Goal: Find specific page/section: Find specific page/section

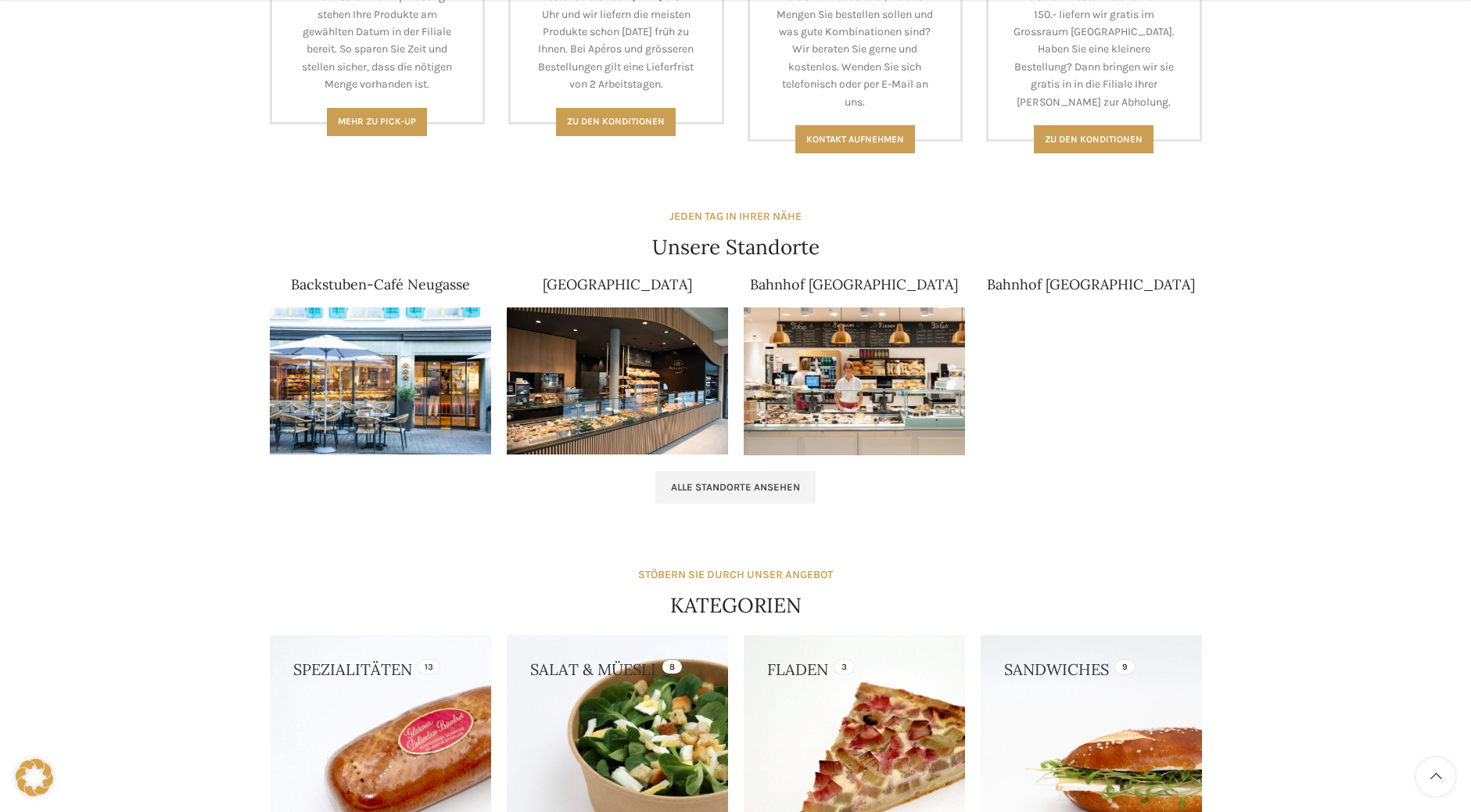
scroll to position [860, 0]
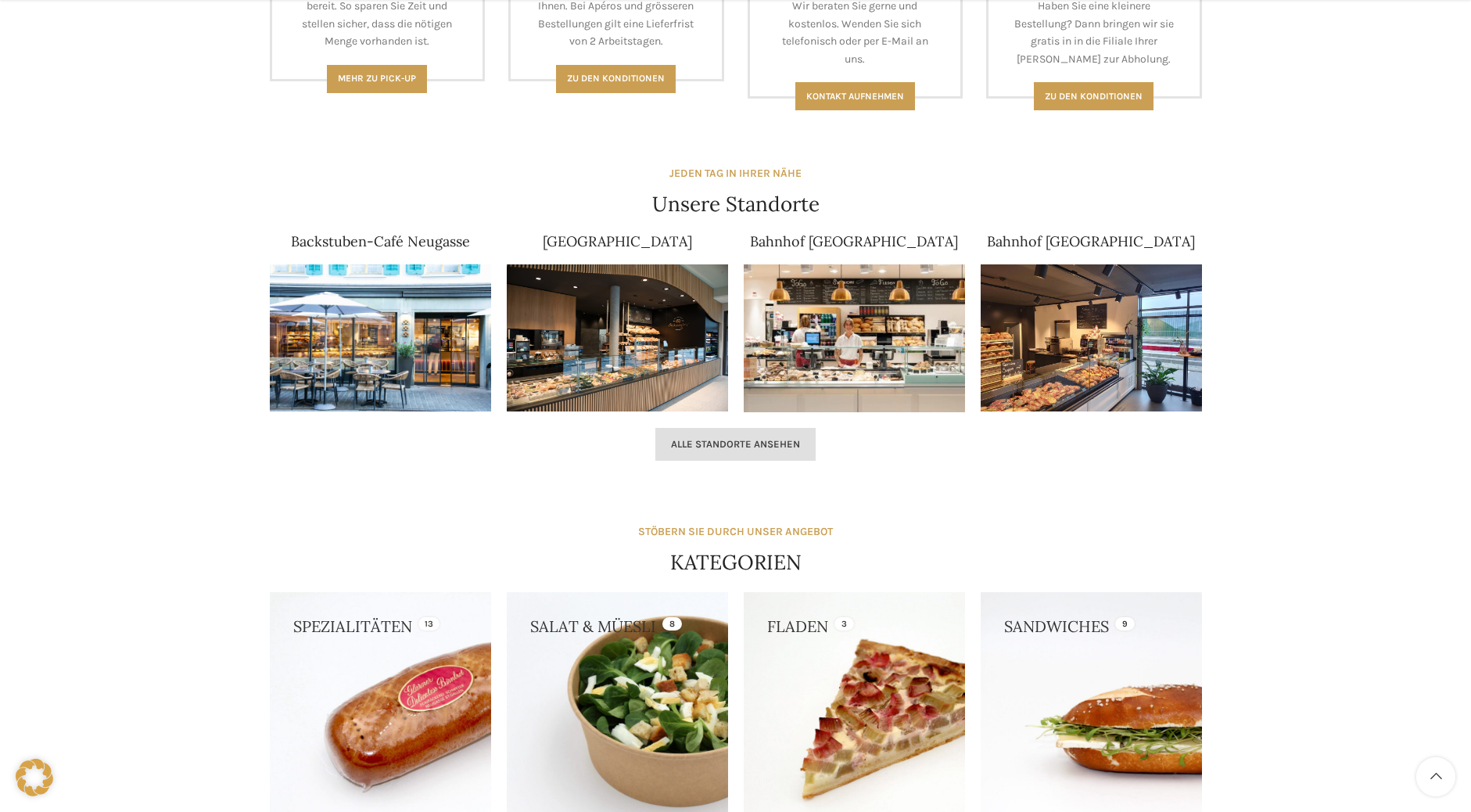
click at [732, 444] on span "Alle Standorte ansehen" at bounding box center [736, 444] width 129 height 13
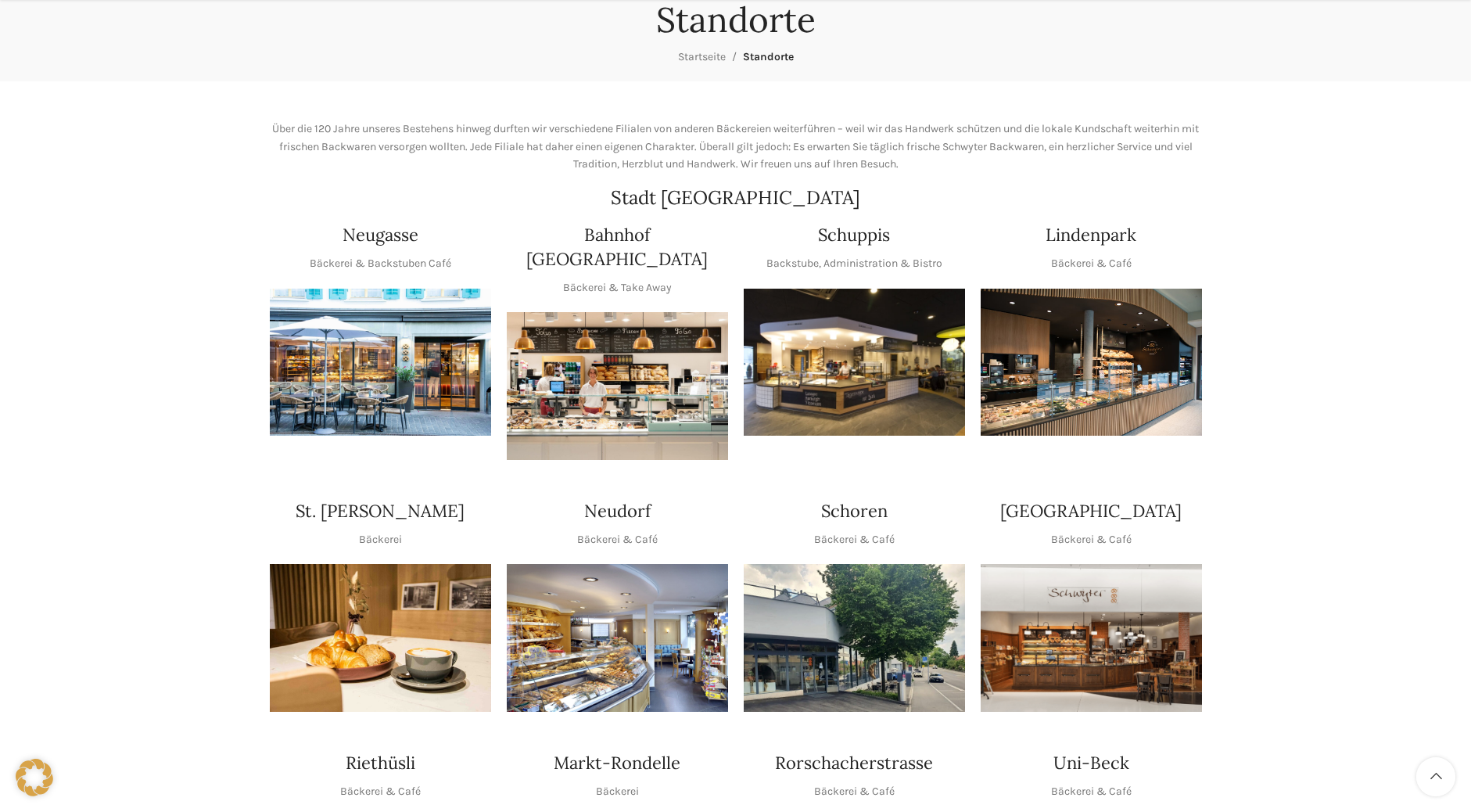
scroll to position [234, 0]
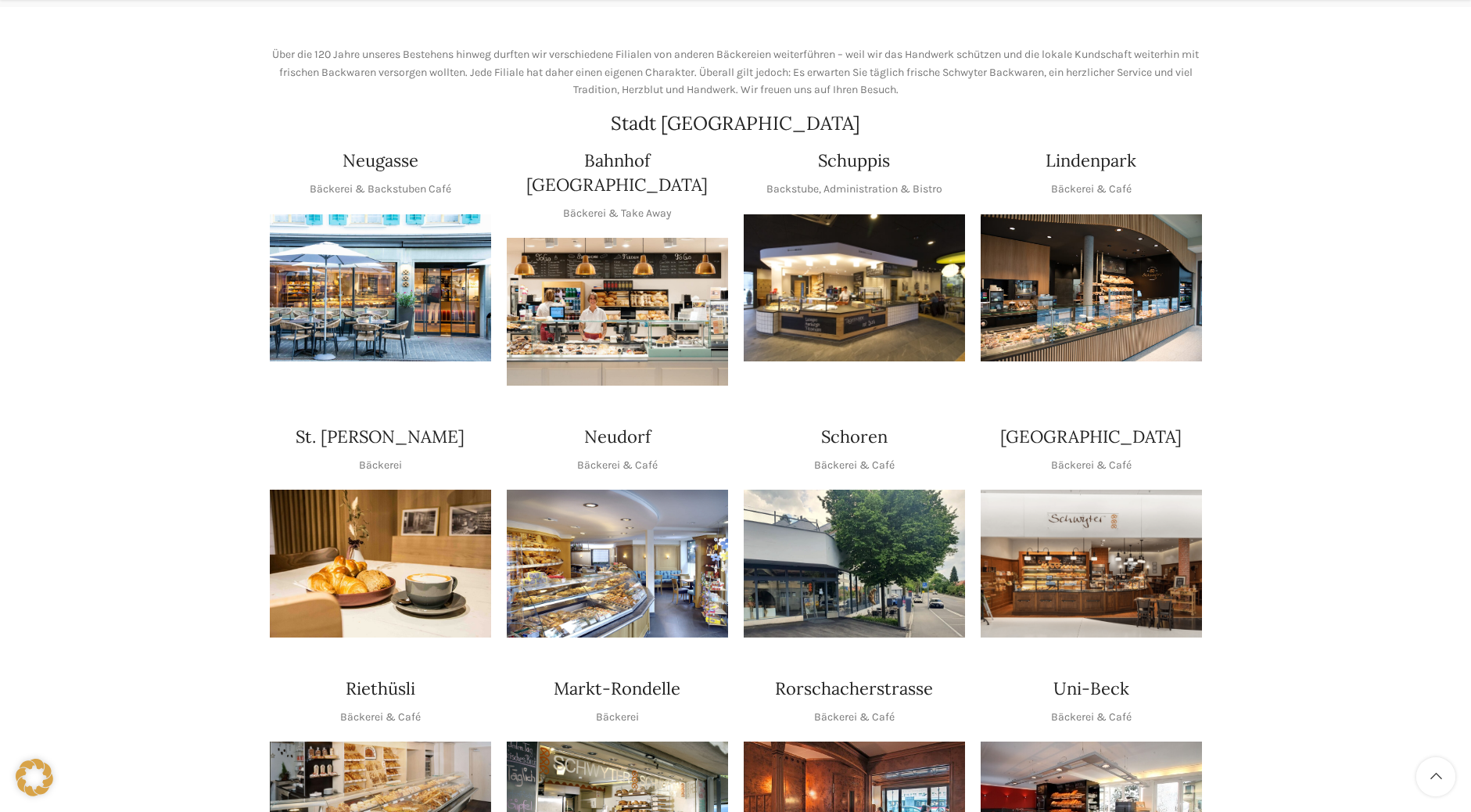
click at [669, 530] on img "1 / 1" at bounding box center [617, 563] width 221 height 148
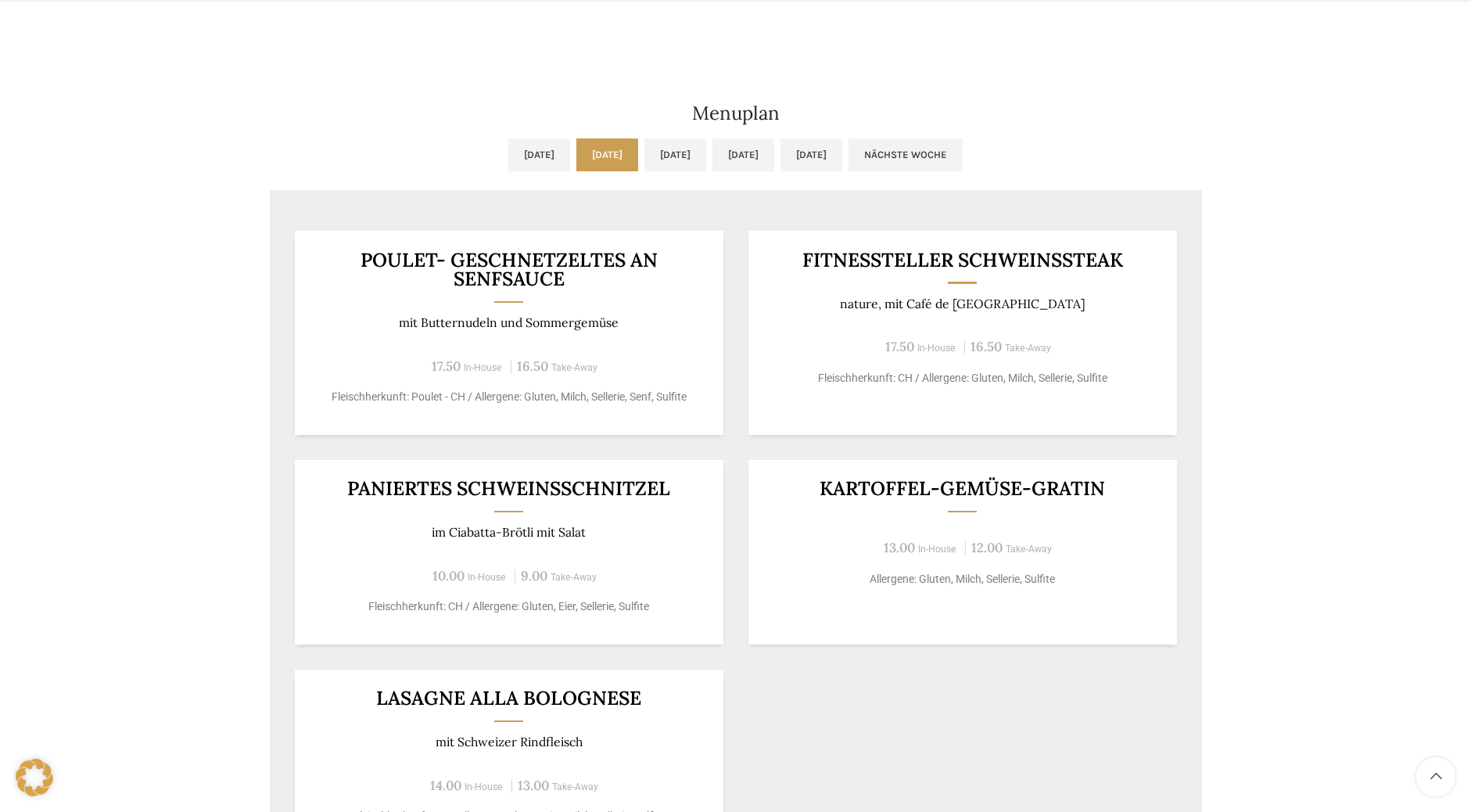
scroll to position [781, 0]
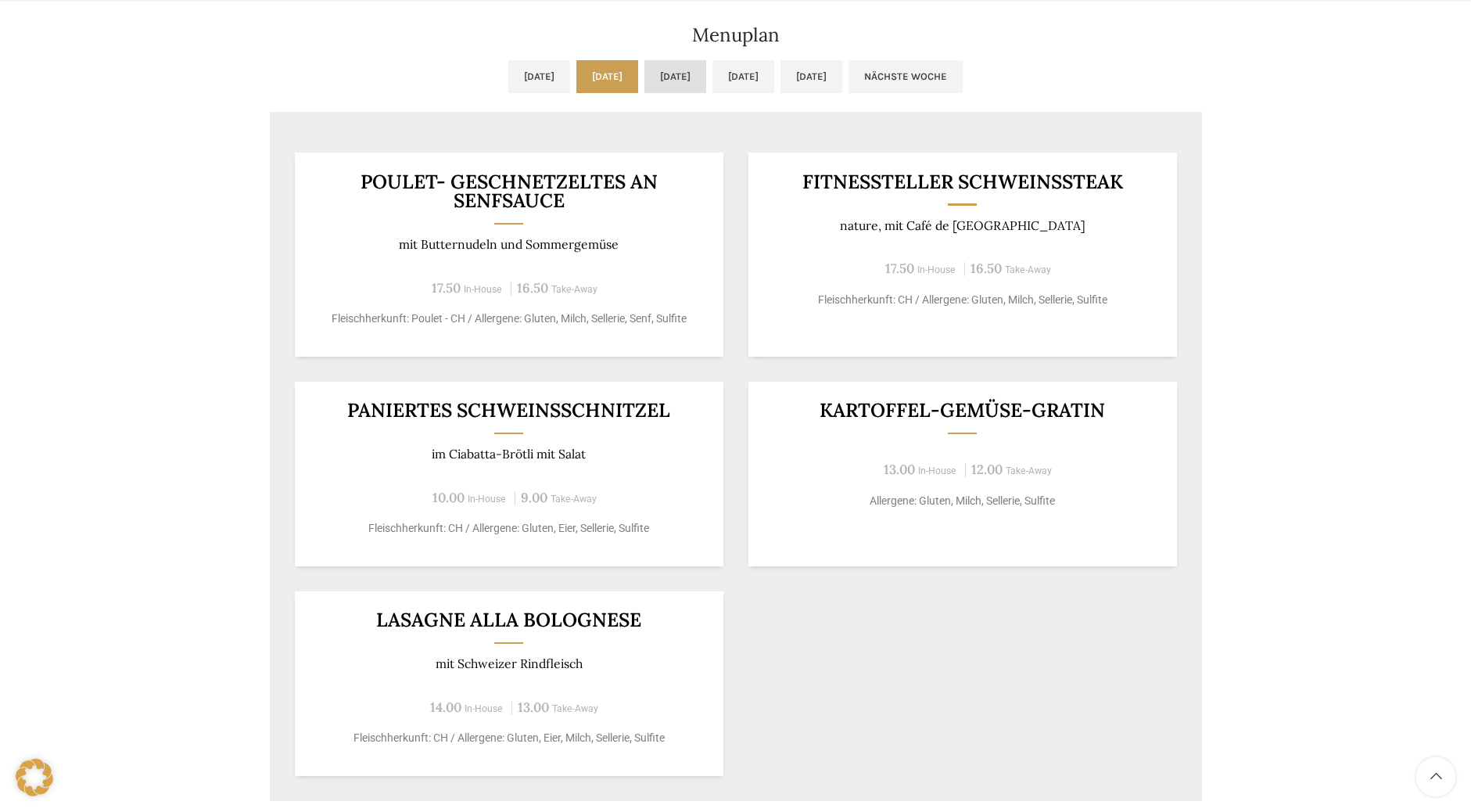
click at [672, 84] on link "Mi, 20.08.2025" at bounding box center [675, 76] width 62 height 33
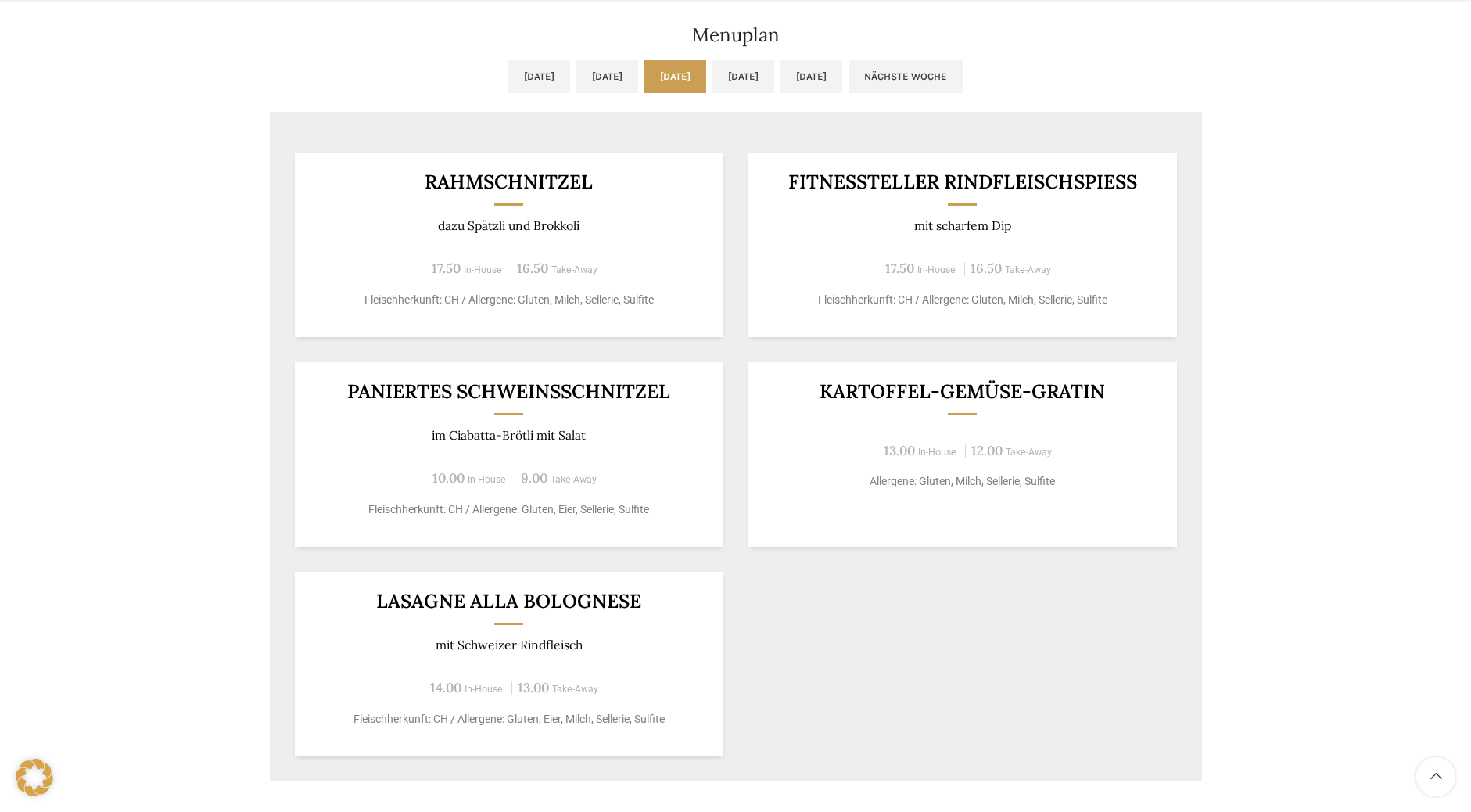
click at [514, 242] on div "Rahmschnitzel dazu Spätzli und Brokkoli 17.50 In-House 16.50 Take-Away Fleischh…" at bounding box center [509, 244] width 429 height 184
